Goal: Information Seeking & Learning: Find specific fact

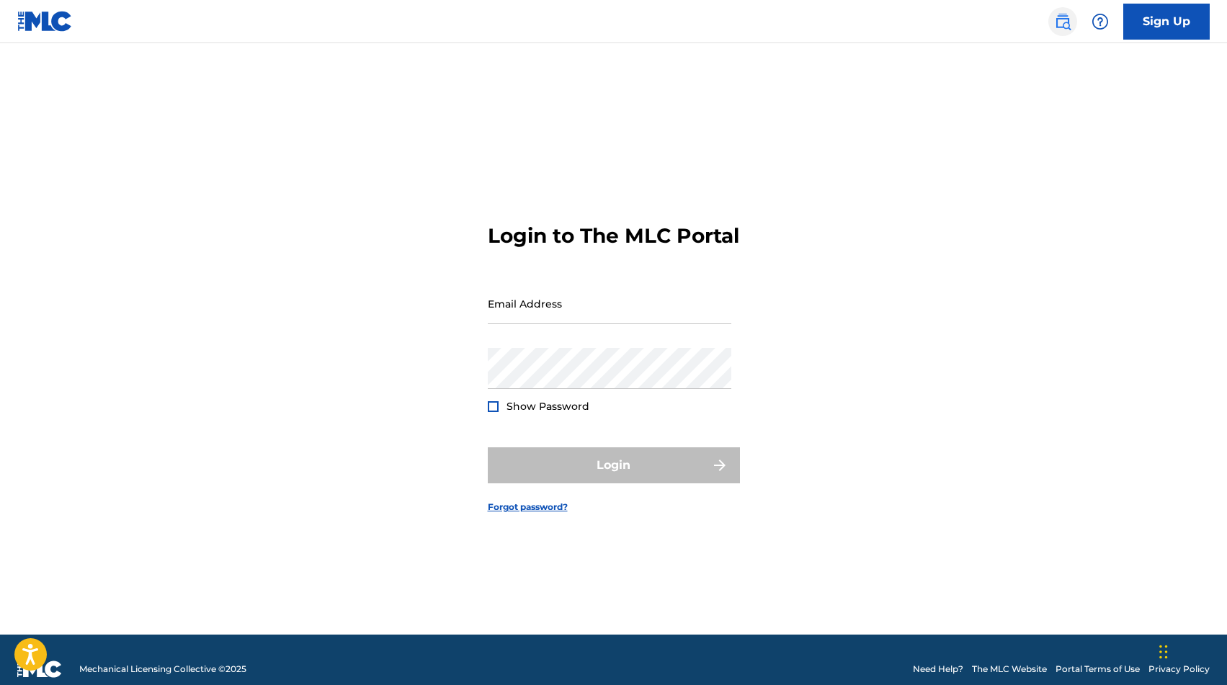
click at [1062, 23] on img at bounding box center [1062, 21] width 17 height 17
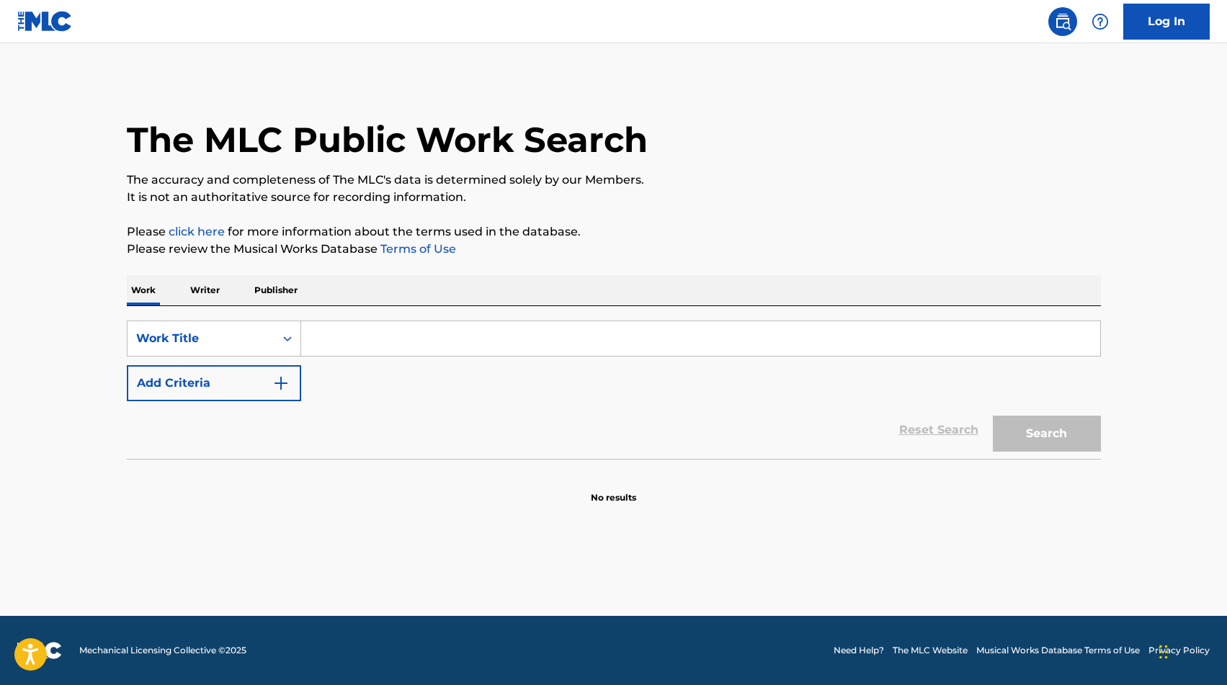
click at [694, 325] on input "Search Form" at bounding box center [700, 338] width 799 height 35
type input "DISFRAZ DE AMIGOS"
click at [1059, 435] on button "Search" at bounding box center [1047, 434] width 108 height 36
